Goal: Task Accomplishment & Management: Manage account settings

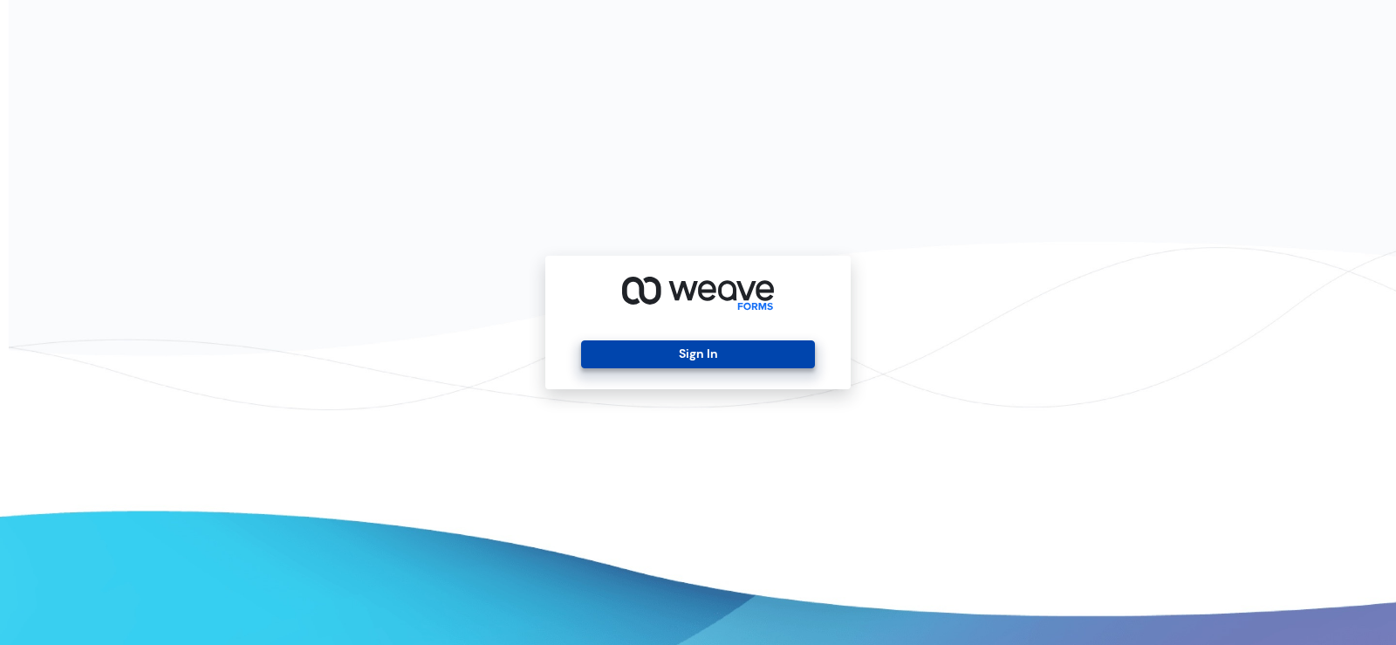
click at [708, 356] on button "Sign In" at bounding box center [697, 354] width 233 height 28
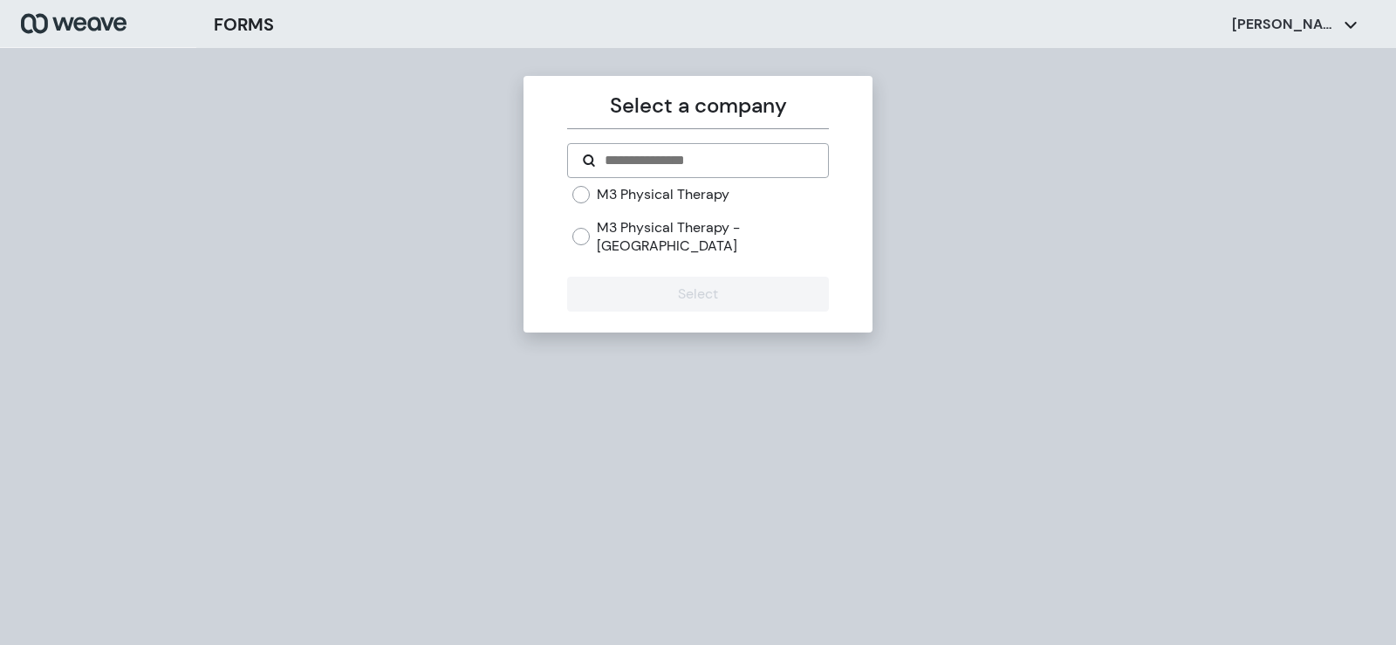
click at [642, 182] on form "M3 Physical Therapy M3 Physical Therapy - [GEOGRAPHIC_DATA] Select" at bounding box center [697, 227] width 261 height 168
click at [639, 192] on label "M3 Physical Therapy" at bounding box center [663, 194] width 133 height 19
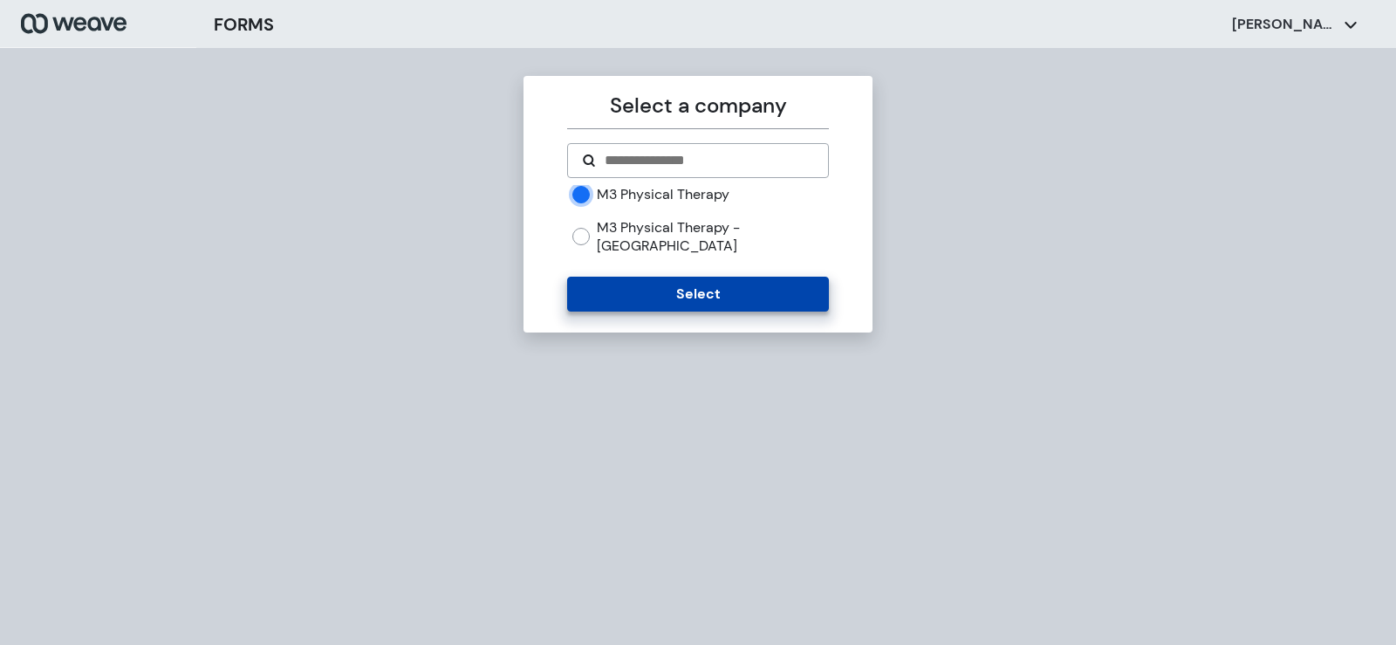
click at [655, 277] on button "Select" at bounding box center [697, 294] width 261 height 35
